Goal: Task Accomplishment & Management: Manage account settings

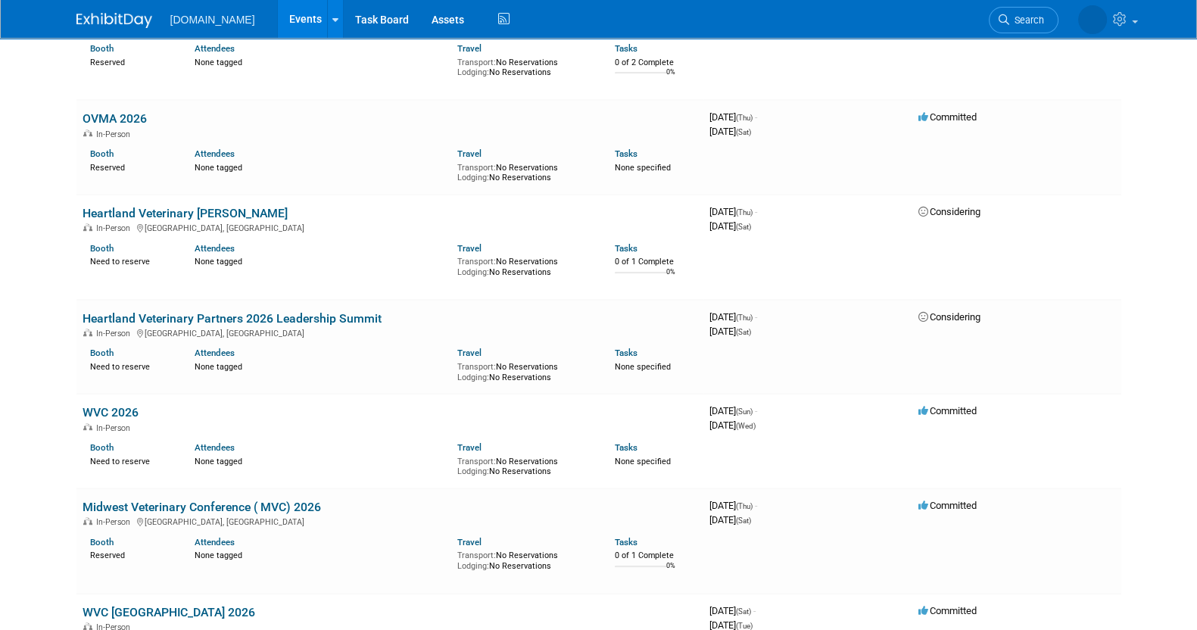
scroll to position [935, 0]
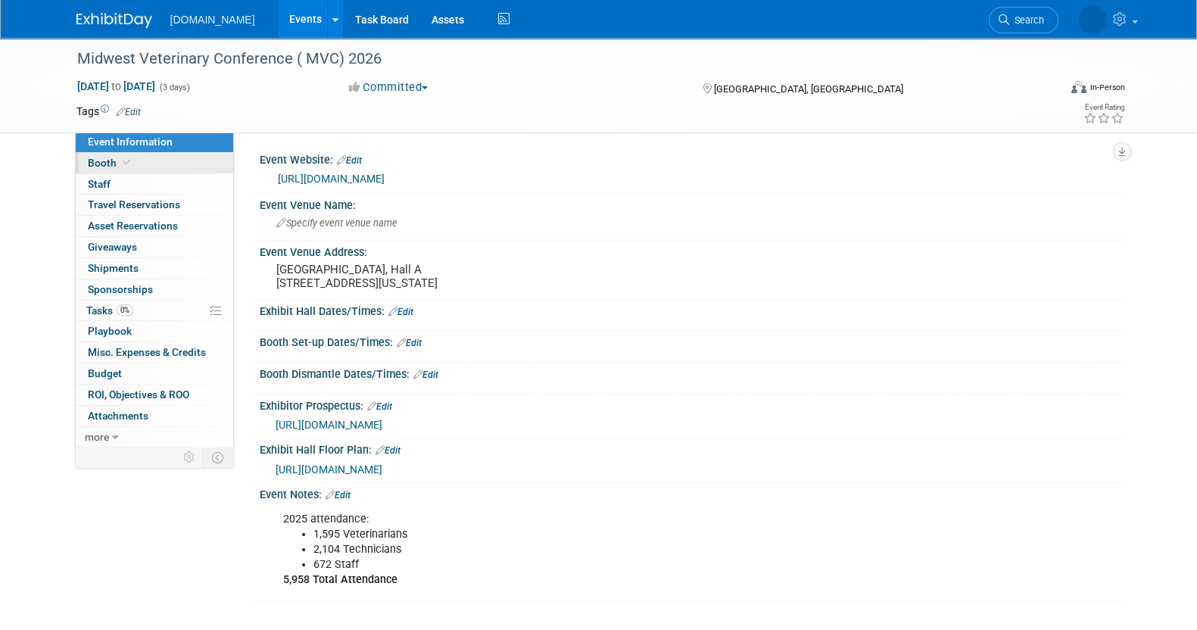
click at [117, 168] on span "Booth" at bounding box center [111, 163] width 46 height 12
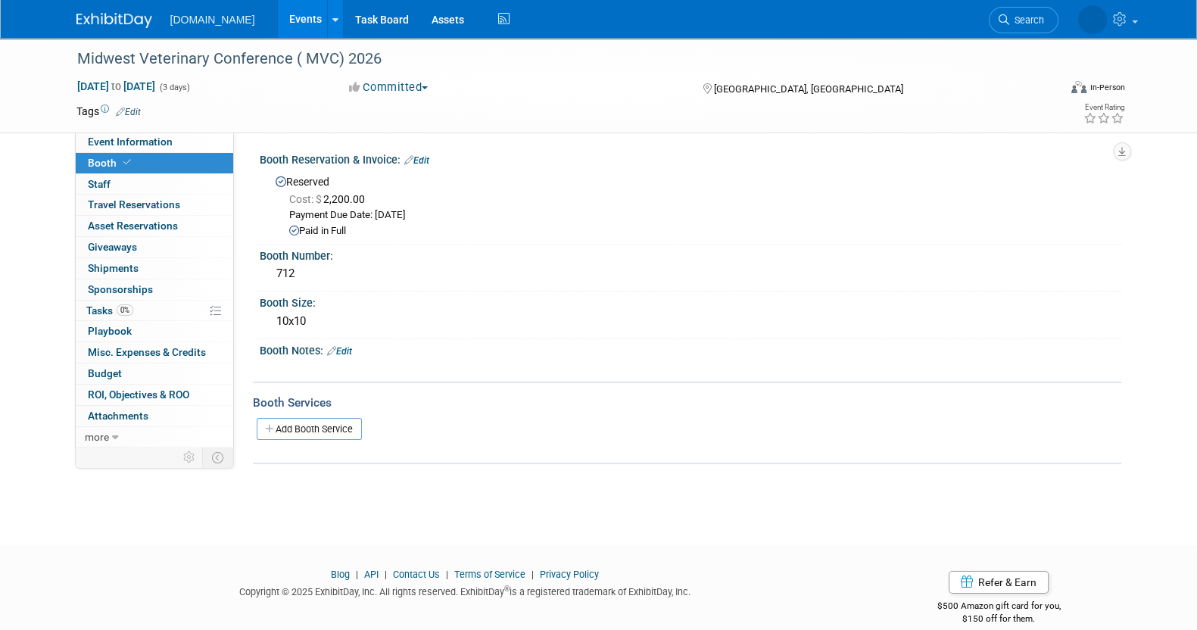
click at [426, 161] on link "Edit" at bounding box center [416, 160] width 25 height 11
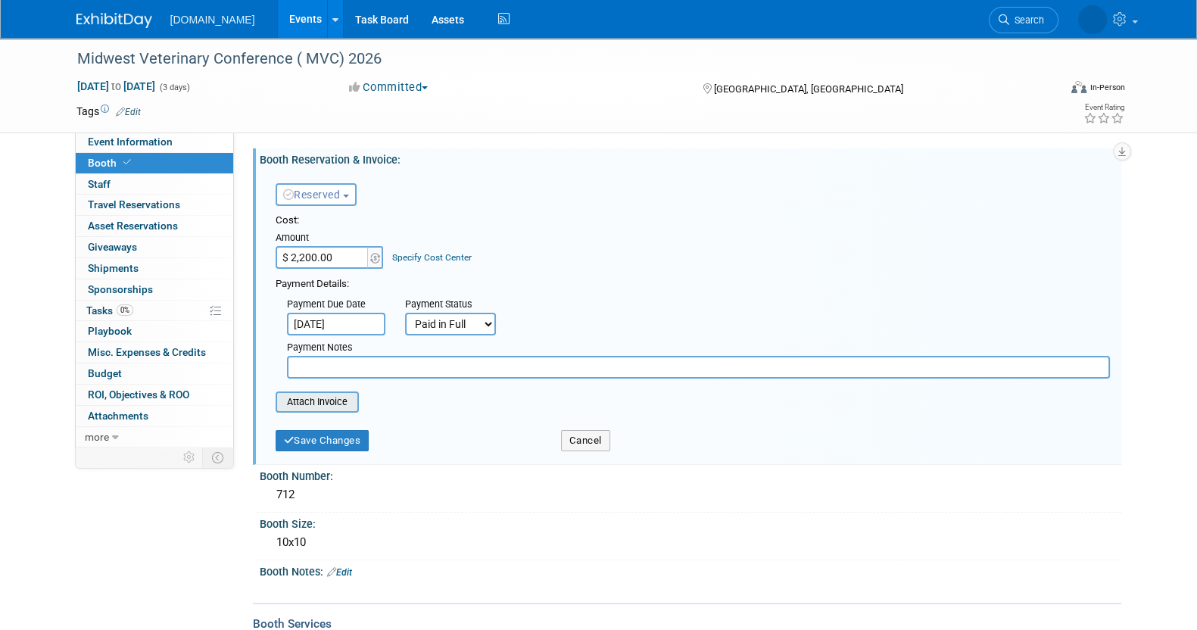
click at [311, 393] on input "file" at bounding box center [267, 402] width 180 height 18
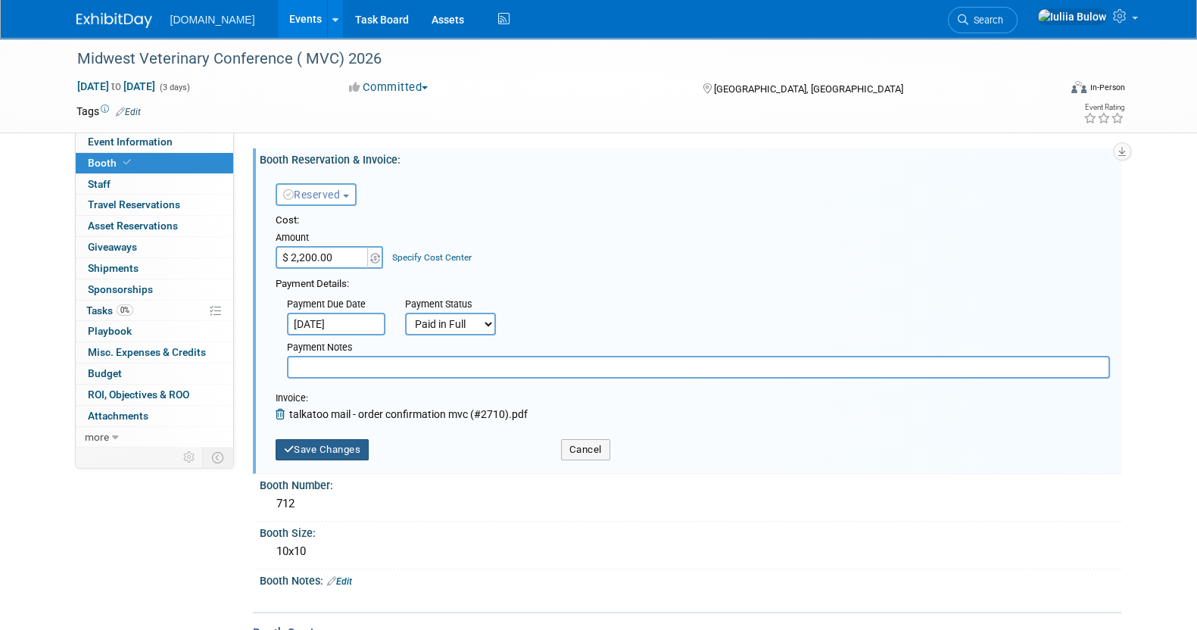
click at [310, 454] on button "Save Changes" at bounding box center [323, 449] width 94 height 21
